Goal: Task Accomplishment & Management: Use online tool/utility

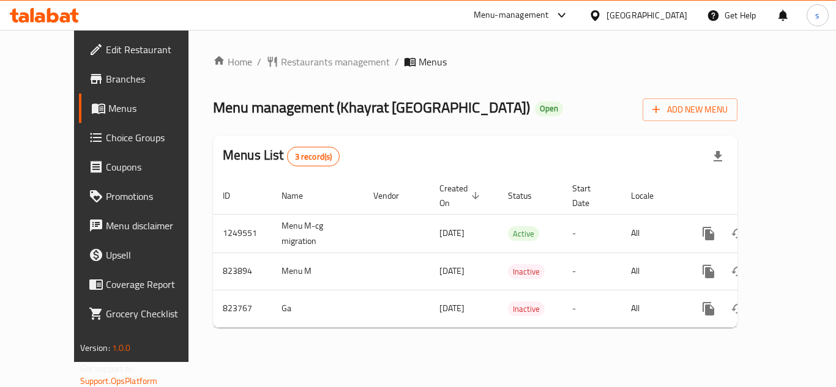
click at [106, 137] on span "Choice Groups" at bounding box center [155, 137] width 98 height 15
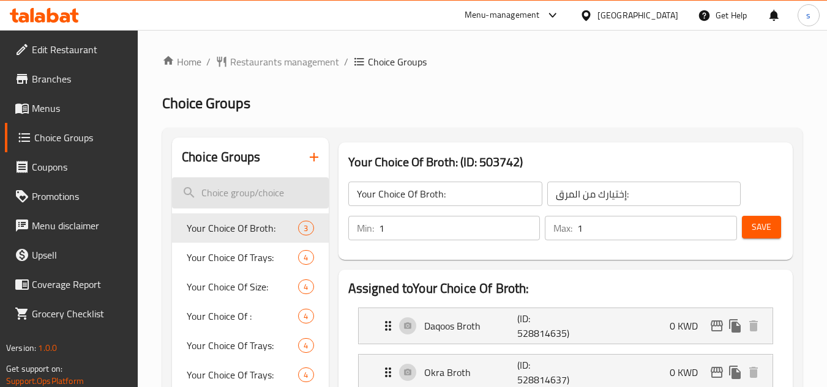
click at [266, 197] on input "search" at bounding box center [250, 192] width 156 height 31
paste input "Your Choice Of Drinks:"
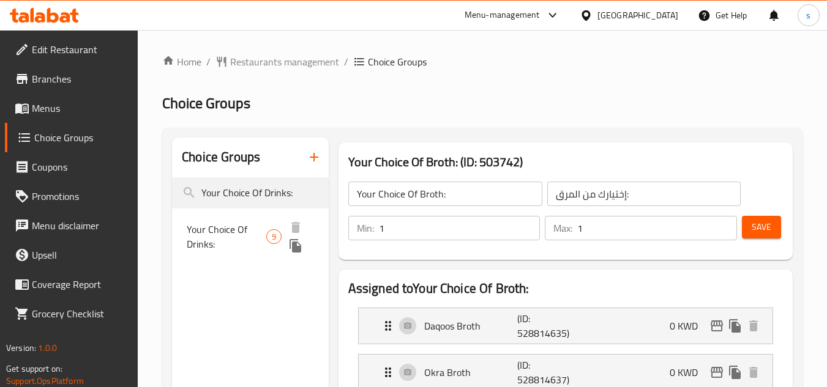
type input "Your Choice Of Drinks:"
click at [252, 226] on span "Your Choice Of Drinks:" at bounding box center [227, 236] width 80 height 29
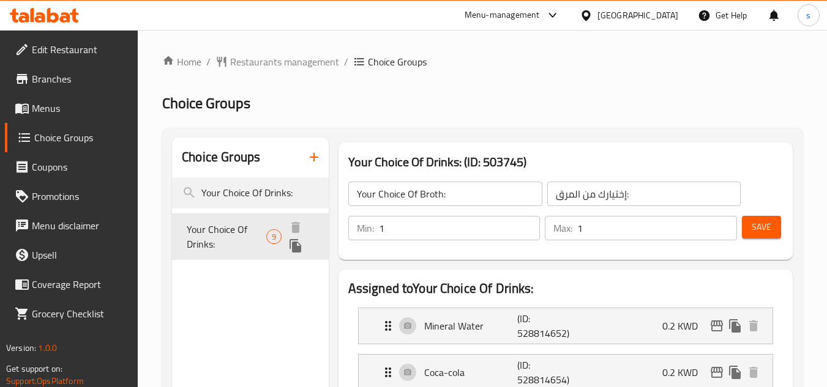
type input "Your Choice Of Drinks:"
type input "اختيارك من المشروبات:"
type input "9"
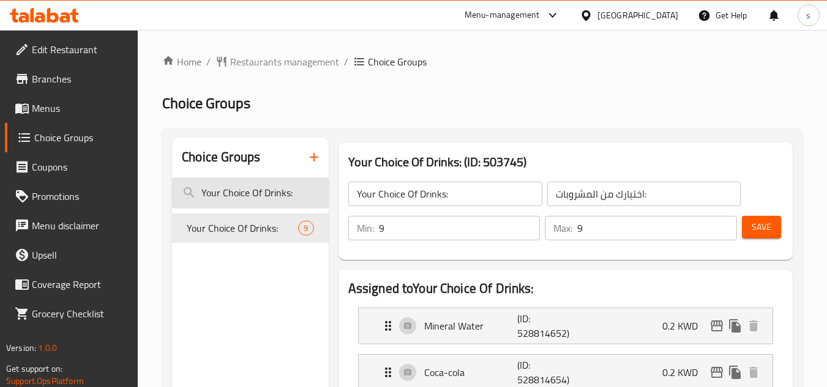
click at [230, 193] on input "Your Choice Of Drinks:" at bounding box center [250, 192] width 156 height 31
paste input "Salad (optional)"
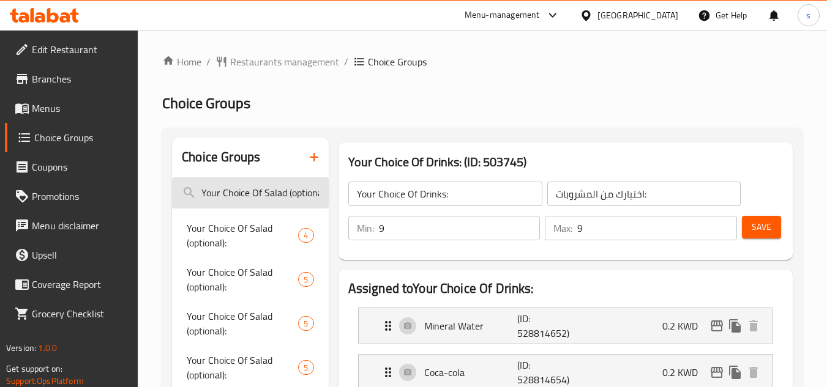
scroll to position [0, 10]
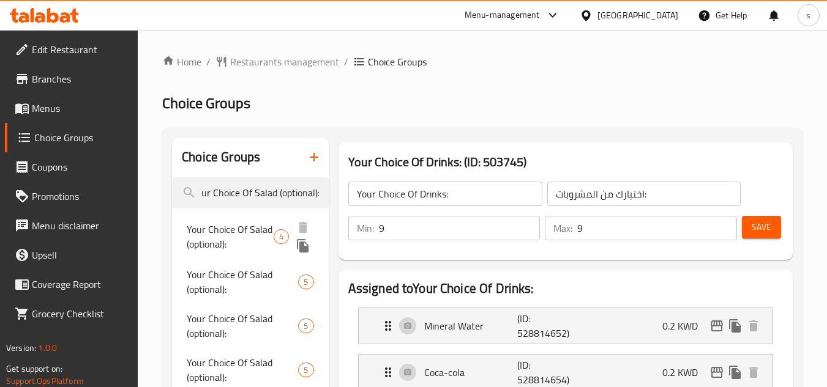
type input "Your Choice Of Salad (optional):"
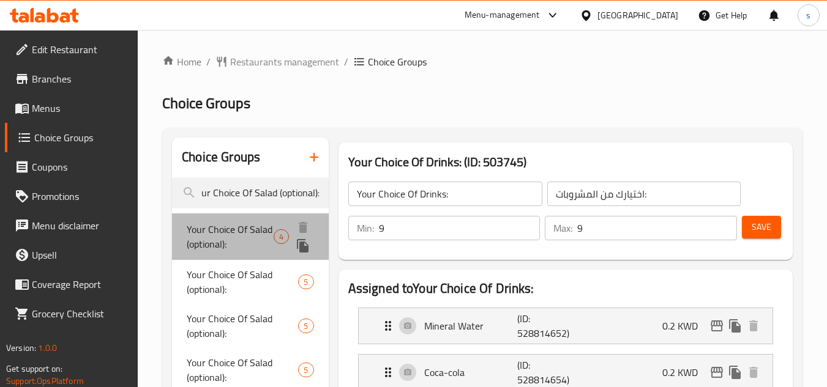
click at [203, 239] on span "Your Choice Of Salad (optional):" at bounding box center [230, 236] width 87 height 29
type input "Your Choice Of Salad (optional):"
type input "اختيارك [PERSON_NAME] (اختياري):"
type input "4"
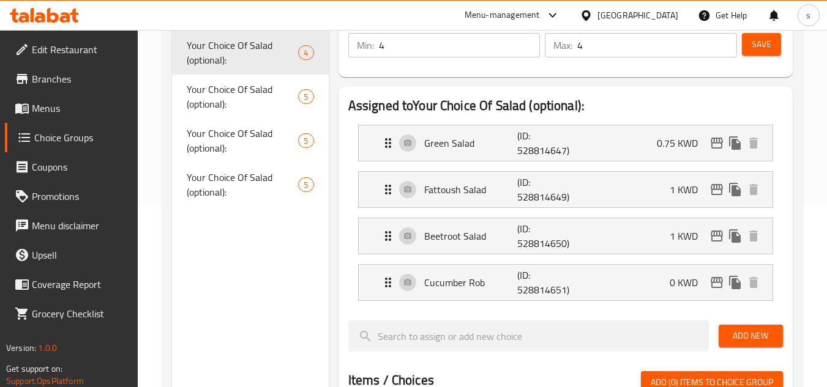
scroll to position [184, 0]
click at [231, 102] on span "Your Choice Of Salad (optional):" at bounding box center [230, 97] width 87 height 29
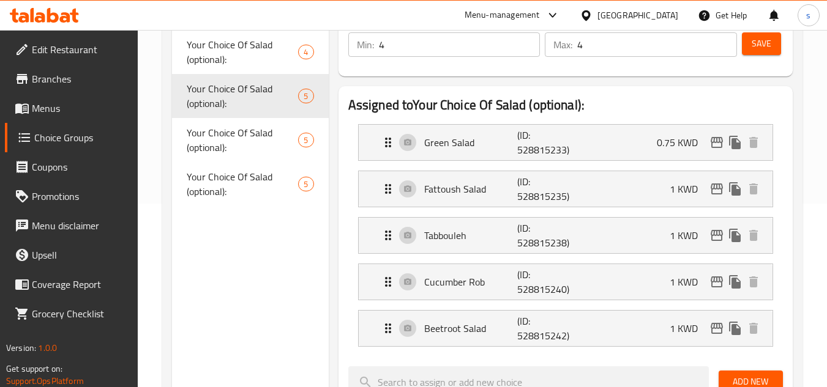
type input "0"
type input "5"
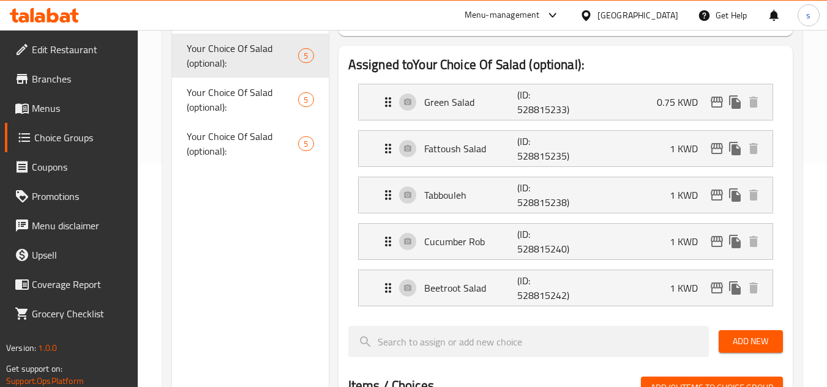
scroll to position [245, 0]
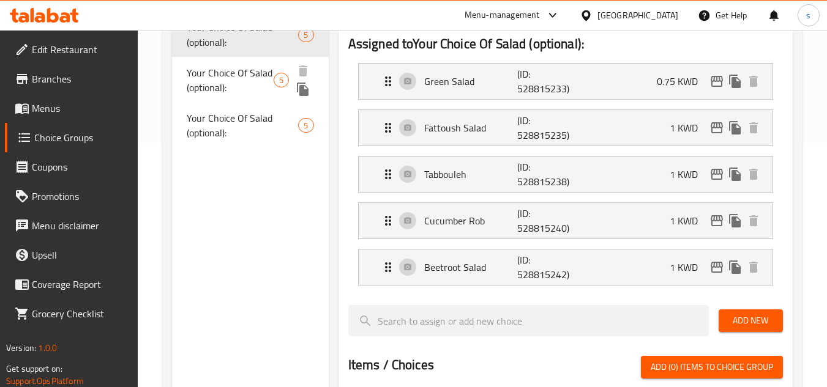
click at [242, 83] on span "Your Choice Of Salad (optional):" at bounding box center [230, 79] width 87 height 29
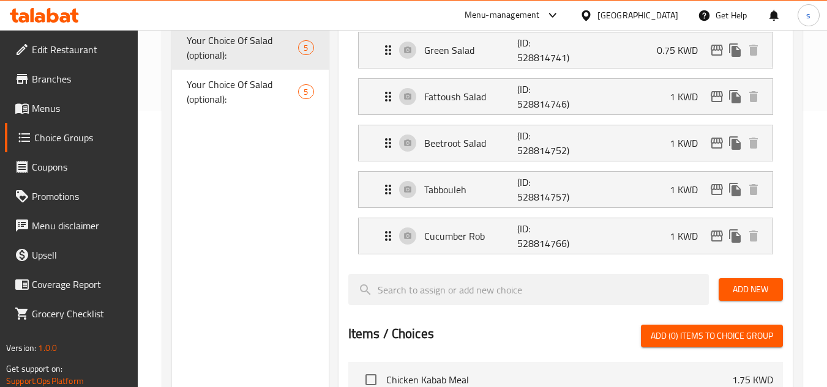
scroll to position [306, 0]
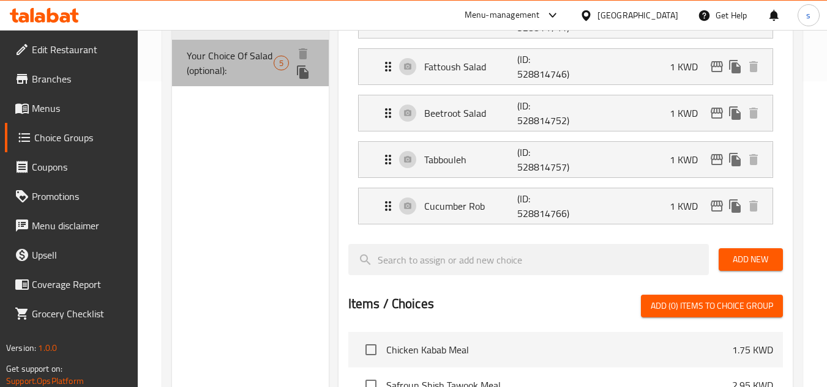
click at [229, 72] on span "Your Choice Of Salad (optional):" at bounding box center [230, 62] width 87 height 29
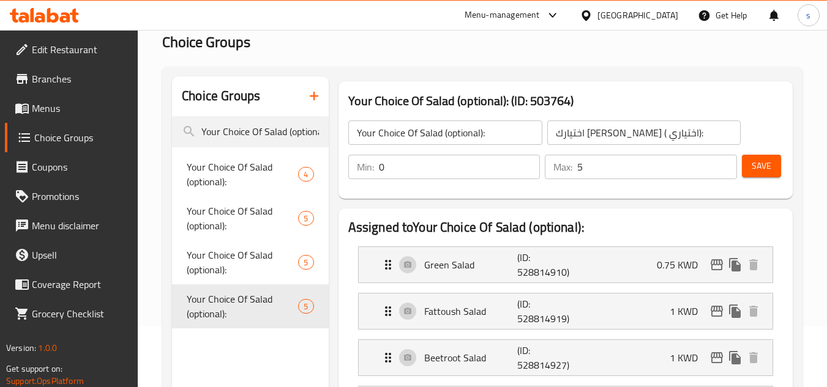
scroll to position [245, 0]
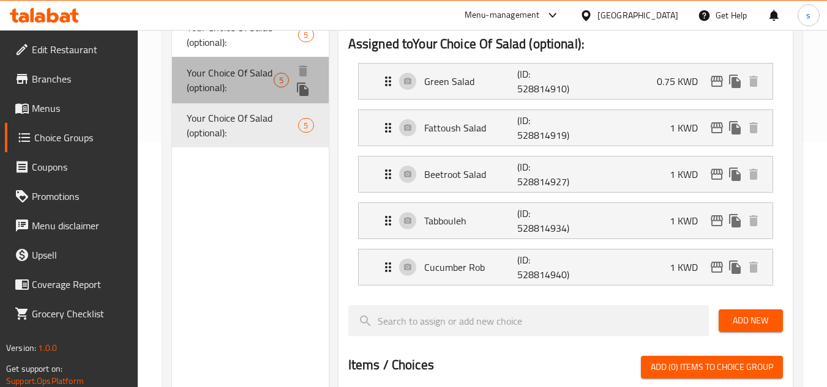
click at [189, 77] on span "Your Choice Of Salad (optional):" at bounding box center [230, 79] width 87 height 29
type input "اختيارك [PERSON_NAME] (اختياري):"
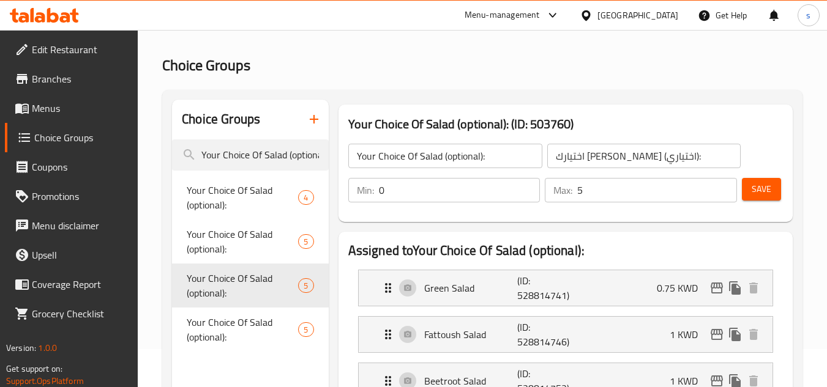
scroll to position [0, 0]
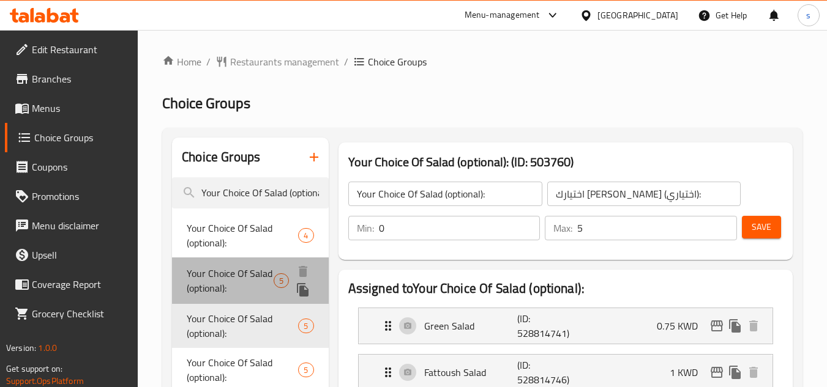
click at [214, 283] on span "Your Choice Of Salad (optional):" at bounding box center [230, 280] width 87 height 29
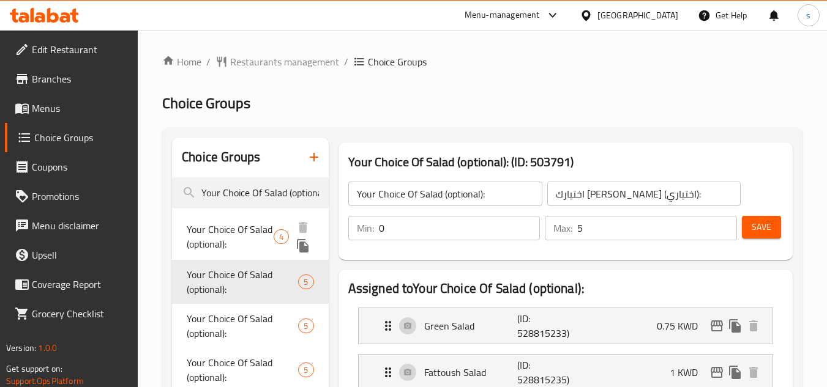
click at [228, 239] on span "Your Choice Of Salad (optional):" at bounding box center [230, 236] width 87 height 29
type input "4"
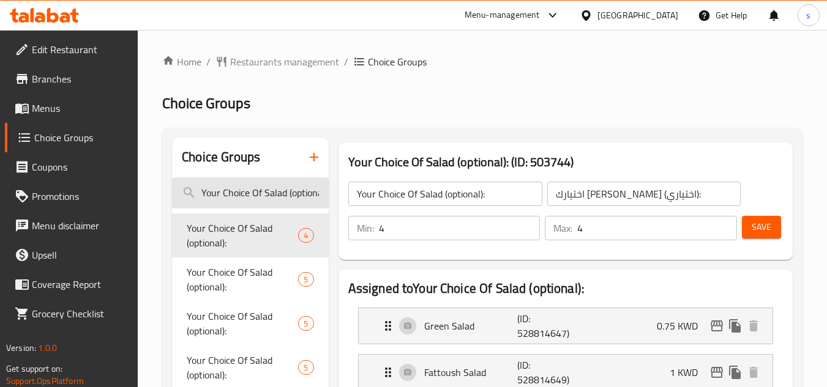
click at [237, 187] on input "Your Choice Of Salad (optional):" at bounding box center [250, 192] width 156 height 31
paste input "Drinks: M"
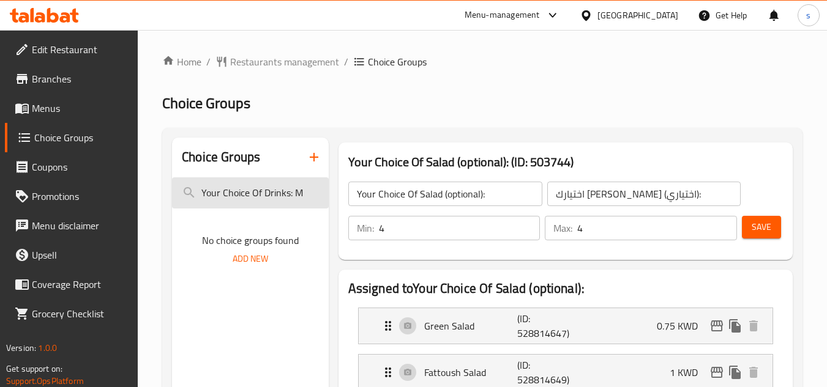
click at [295, 189] on input "Your Choice Of Drinks: M" at bounding box center [250, 192] width 156 height 31
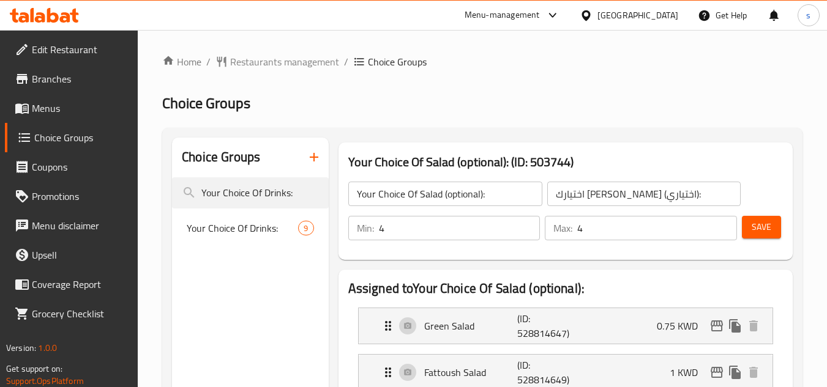
type input "Your Choice Of Drinks:"
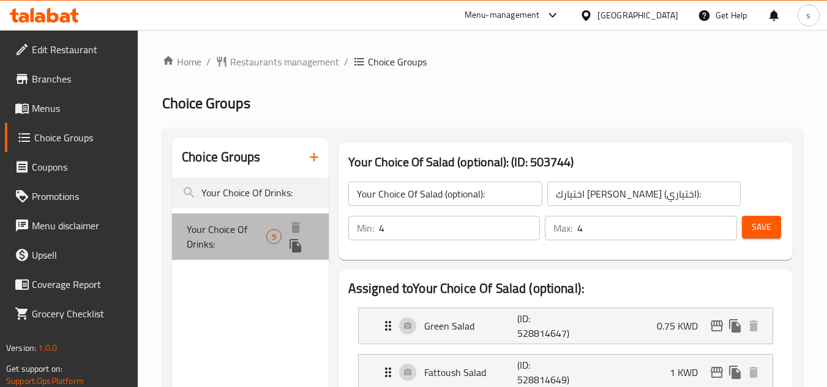
click at [274, 219] on div "Your Choice Of Drinks: 9" at bounding box center [250, 237] width 156 height 47
type input "Your Choice Of Drinks:"
type input "اختيارك من المشروبات:"
type input "9"
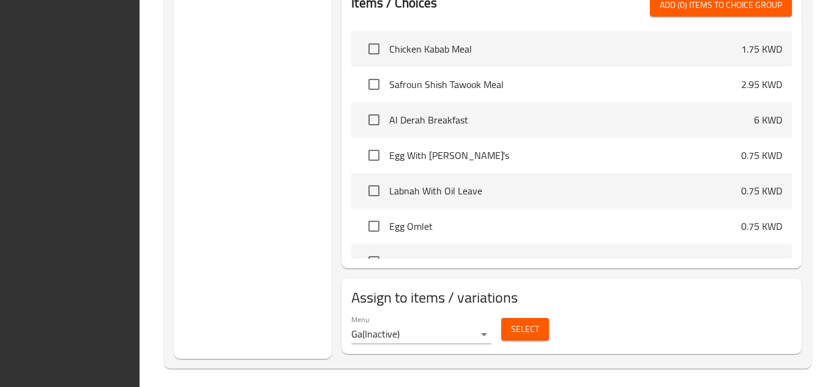
scroll to position [799, 0]
